Goal: Information Seeking & Learning: Check status

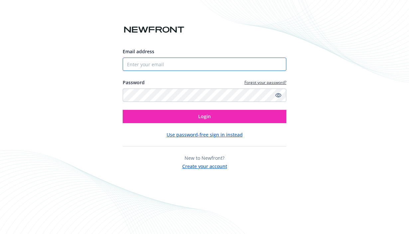
click at [200, 60] on input "Email address" at bounding box center [205, 64] width 164 height 13
type input "[EMAIL_ADDRESS][DOMAIN_NAME]"
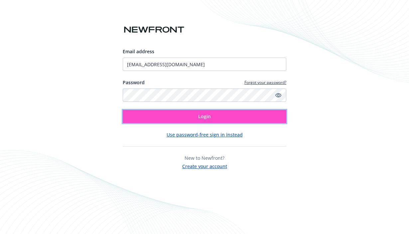
click at [182, 119] on button "Login" at bounding box center [205, 116] width 164 height 13
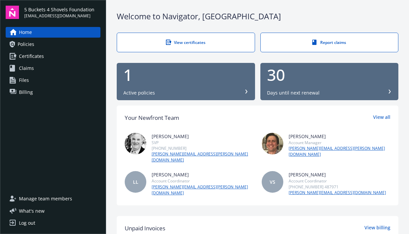
click at [296, 79] on div "30" at bounding box center [329, 75] width 125 height 16
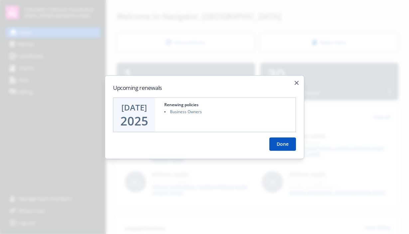
click at [233, 115] on div "Renewing policies Business Owners" at bounding box center [227, 115] width 135 height 34
click at [286, 142] on button "Done" at bounding box center [283, 143] width 27 height 13
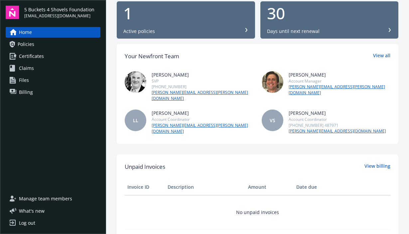
scroll to position [30, 0]
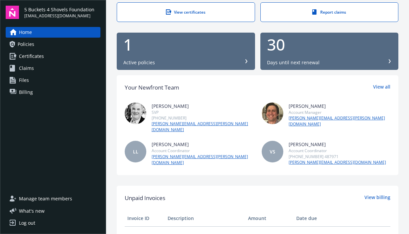
click at [242, 62] on div "Active policies" at bounding box center [186, 62] width 125 height 7
